Goal: Find specific page/section: Locate a particular part of the current website

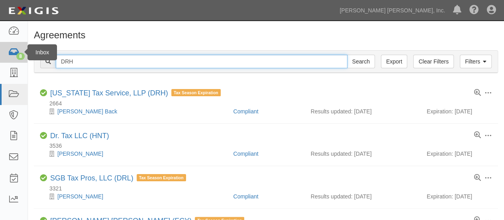
drag, startPoint x: 143, startPoint y: 63, endPoint x: 2, endPoint y: 53, distance: 141.1
type input "ENM"
click at [347, 55] on input "Search" at bounding box center [361, 62] width 28 height 14
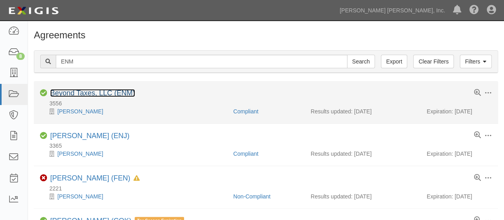
click at [117, 94] on link "Beyond Taxes, LLC (ENM)" at bounding box center [92, 93] width 85 height 8
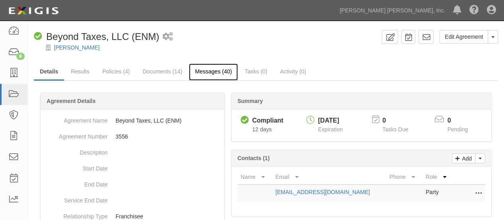
click at [211, 69] on link "Messages (40)" at bounding box center [213, 71] width 49 height 17
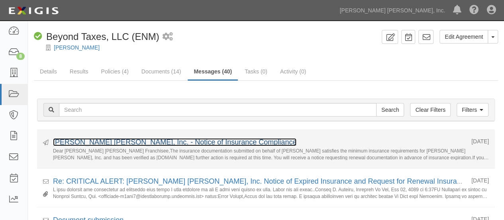
click at [206, 143] on link "[PERSON_NAME] [PERSON_NAME], Inc. - Notice of Insurance Compliance" at bounding box center [175, 142] width 244 height 8
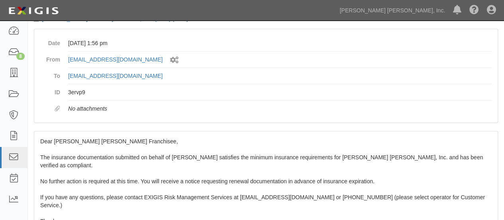
scroll to position [40, 0]
